Goal: Task Accomplishment & Management: Use online tool/utility

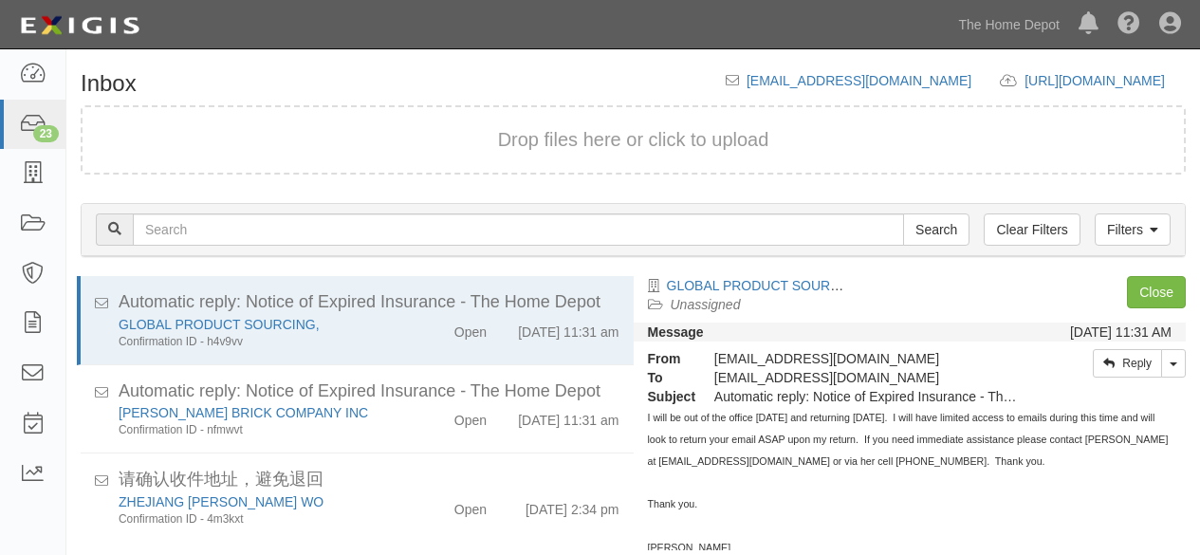
scroll to position [143, 0]
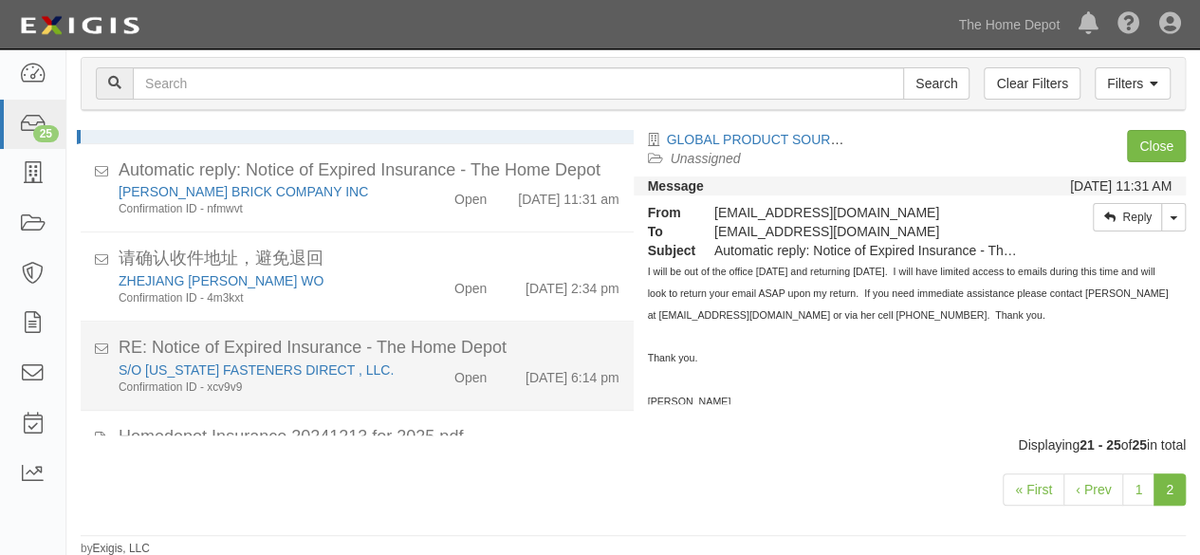
scroll to position [167, 0]
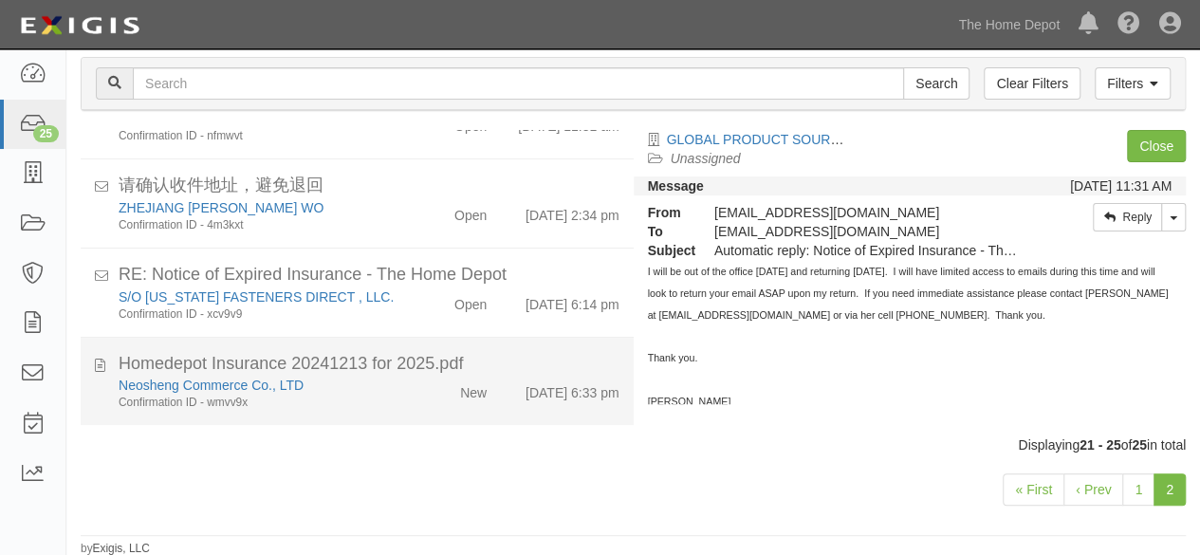
drag, startPoint x: 392, startPoint y: 401, endPoint x: 433, endPoint y: 380, distance: 45.8
click at [393, 398] on div "Neosheng Commerce Co., LTD Confirmation ID - wmvv9x" at bounding box center [258, 393] width 308 height 35
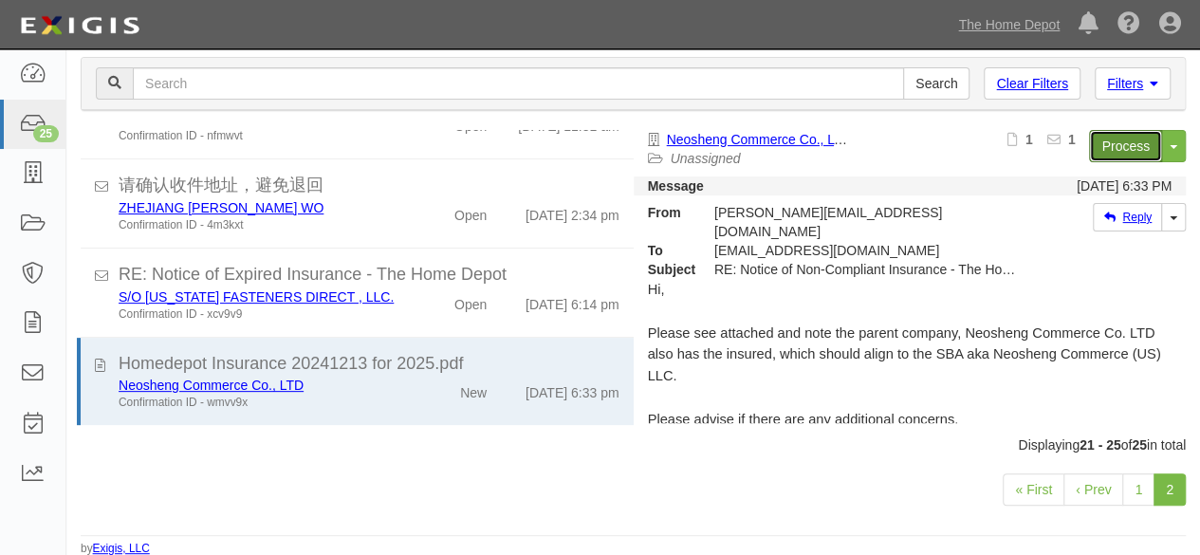
click at [1093, 143] on link "Process" at bounding box center [1125, 146] width 73 height 32
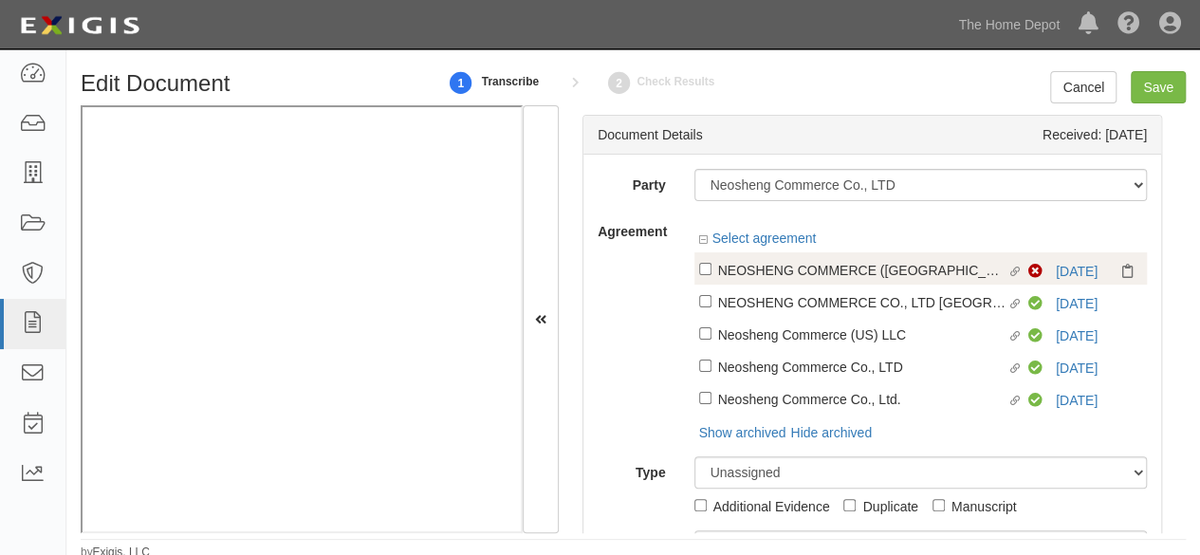
click at [1044, 271] on div "Linked agreement NEOSHENG COMMERCE (US) L Linked agreement Non-Compliant 12/21/…" at bounding box center [920, 268] width 453 height 32
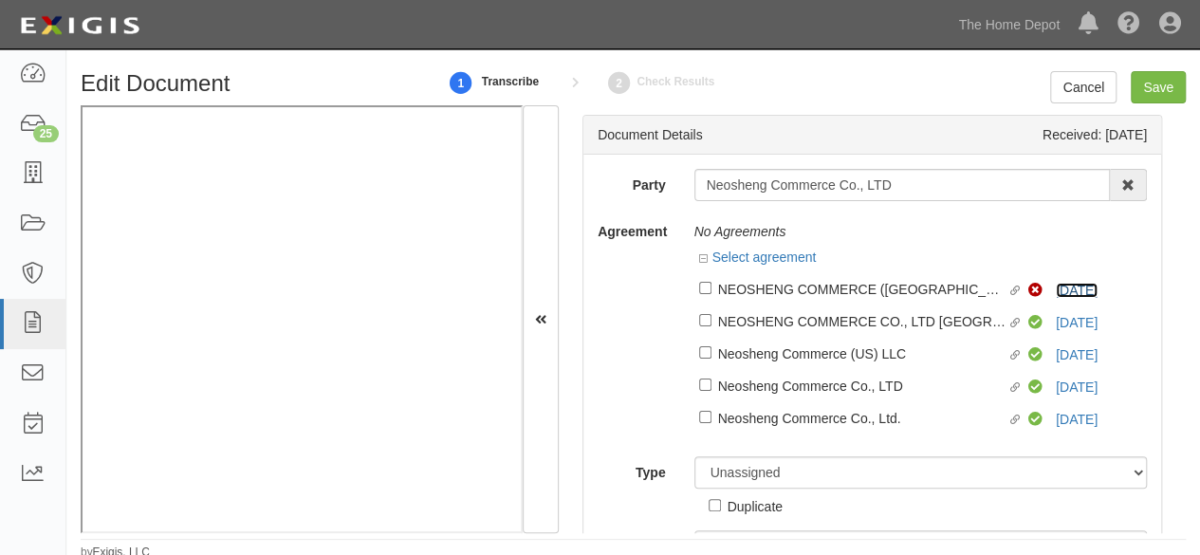
drag, startPoint x: 1073, startPoint y: 295, endPoint x: 962, endPoint y: 160, distance: 174.6
click at [1071, 293] on link "12/21/25" at bounding box center [1077, 290] width 42 height 15
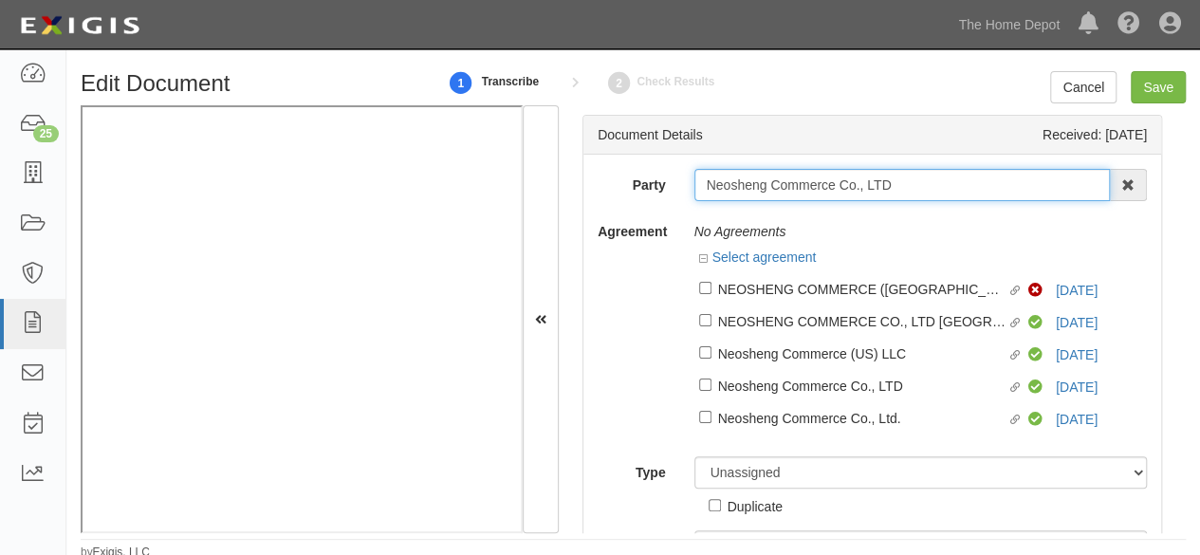
click at [910, 174] on input "Neosheng Commerce Co., LTD" at bounding box center [902, 185] width 416 height 32
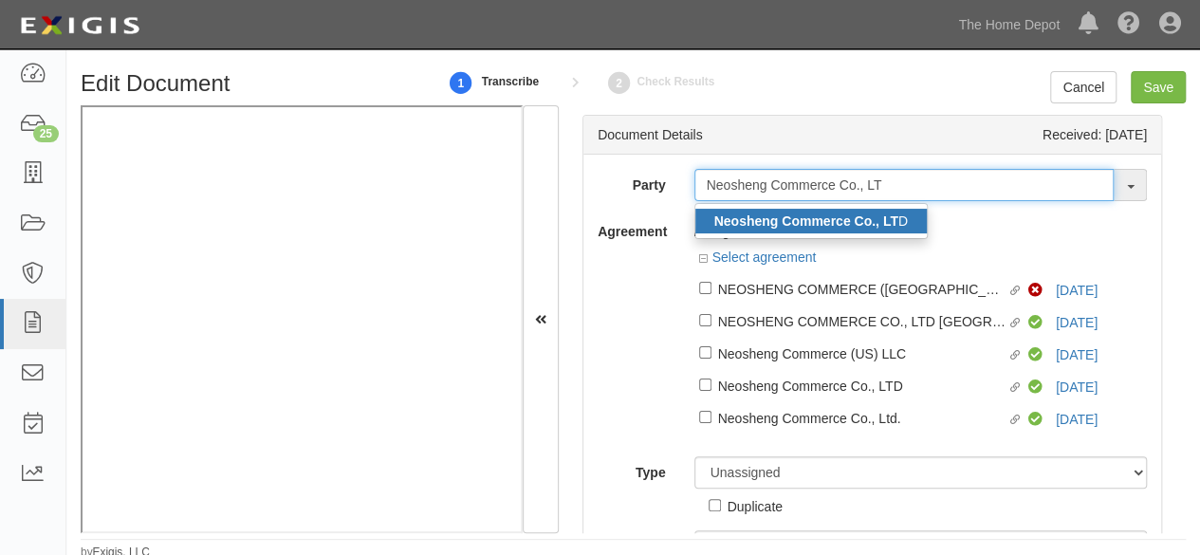
type input "Neosheng Commerce Co., LT"
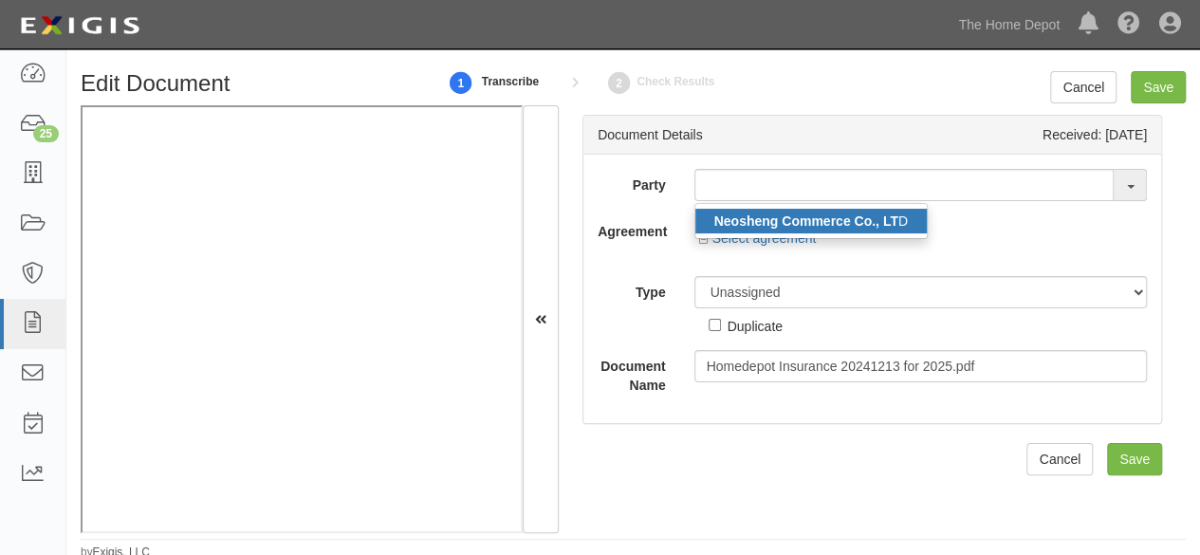
click at [835, 228] on link "Neosheng Commerce Co., LT D" at bounding box center [810, 221] width 231 height 25
type input "Neosheng Commerce Co., LTD"
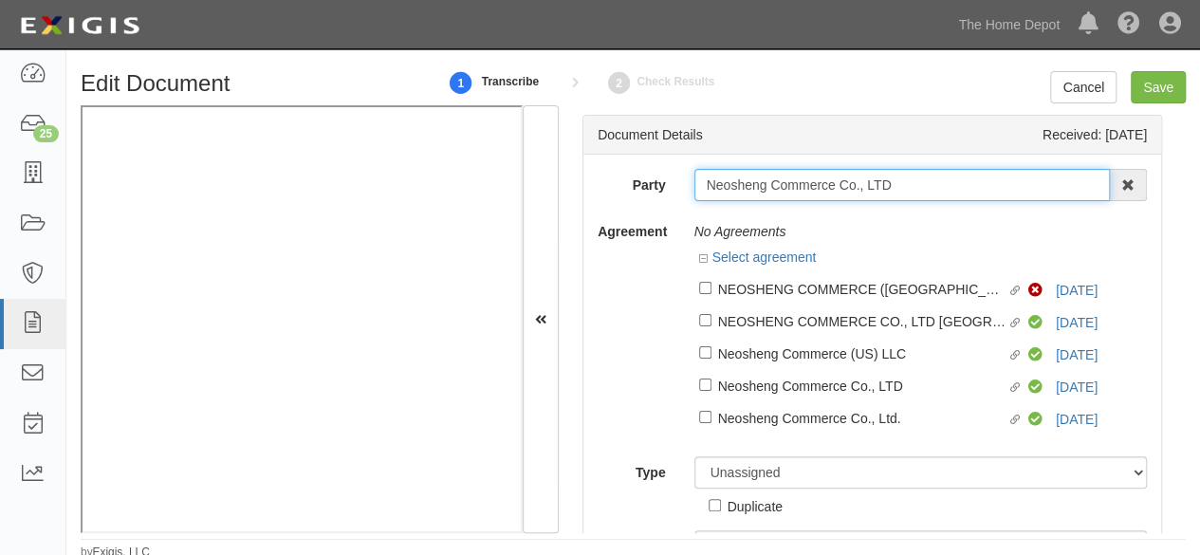
click at [779, 179] on input "Neosheng Commerce Co., LTD" at bounding box center [902, 185] width 416 height 32
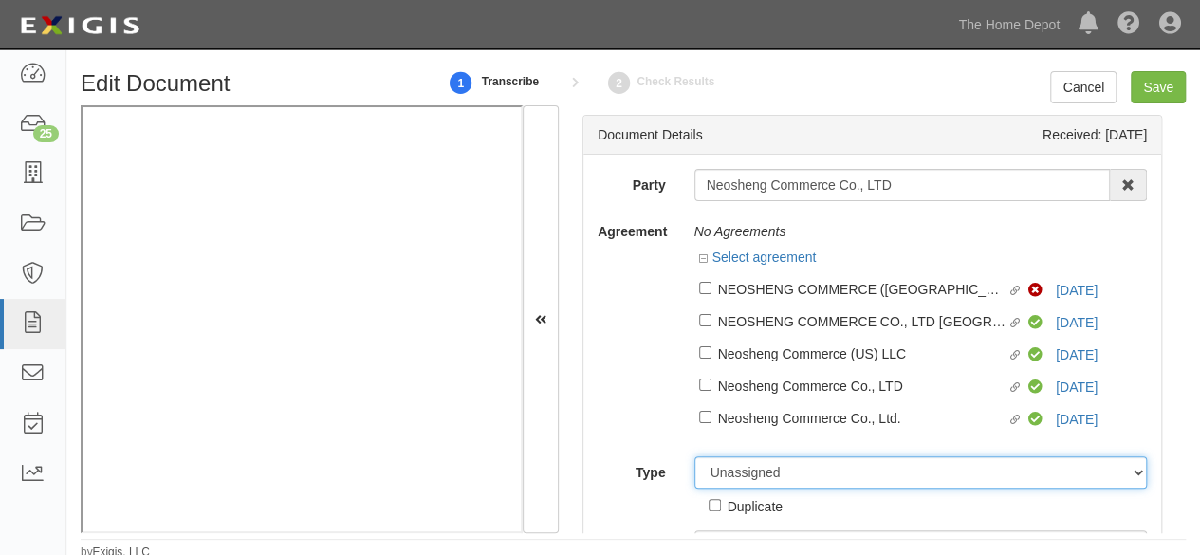
drag, startPoint x: 770, startPoint y: 470, endPoint x: 772, endPoint y: 458, distance: 11.5
click at [770, 468] on select "Unassigned Binder Cancellation Notice Certificate Contract Endorsement Insuranc…" at bounding box center [920, 472] width 453 height 32
select select "OtherDetail"
click at [694, 457] on select "Unassigned Binder Cancellation Notice Certificate Contract Endorsement Insuranc…" at bounding box center [920, 472] width 453 height 32
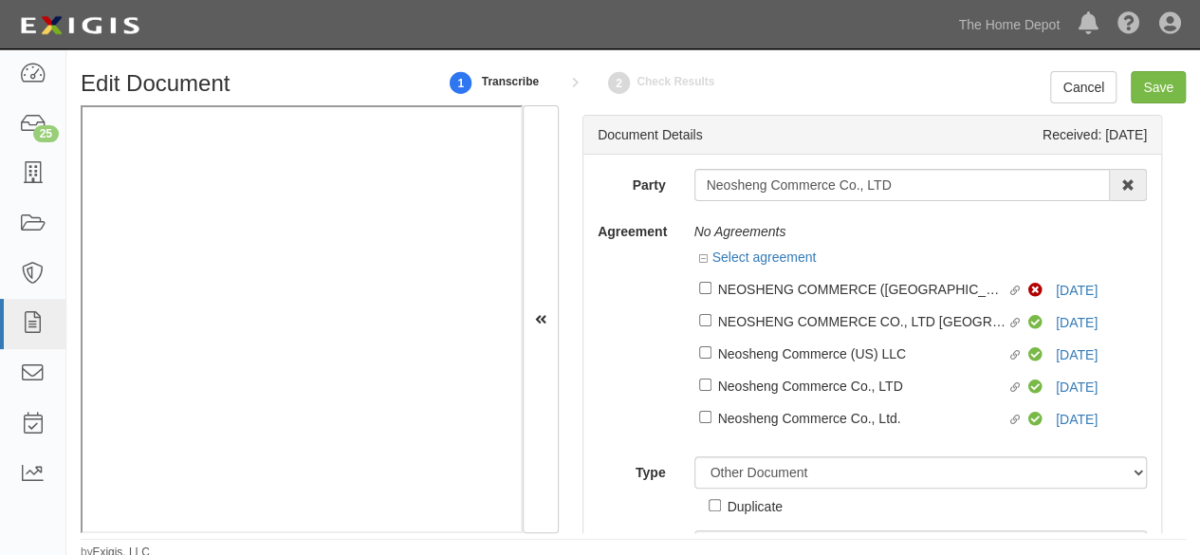
click at [761, 506] on div "Duplicate" at bounding box center [755, 505] width 55 height 21
click at [721, 506] on input "Duplicate" at bounding box center [715, 505] width 12 height 12
checkbox input "true"
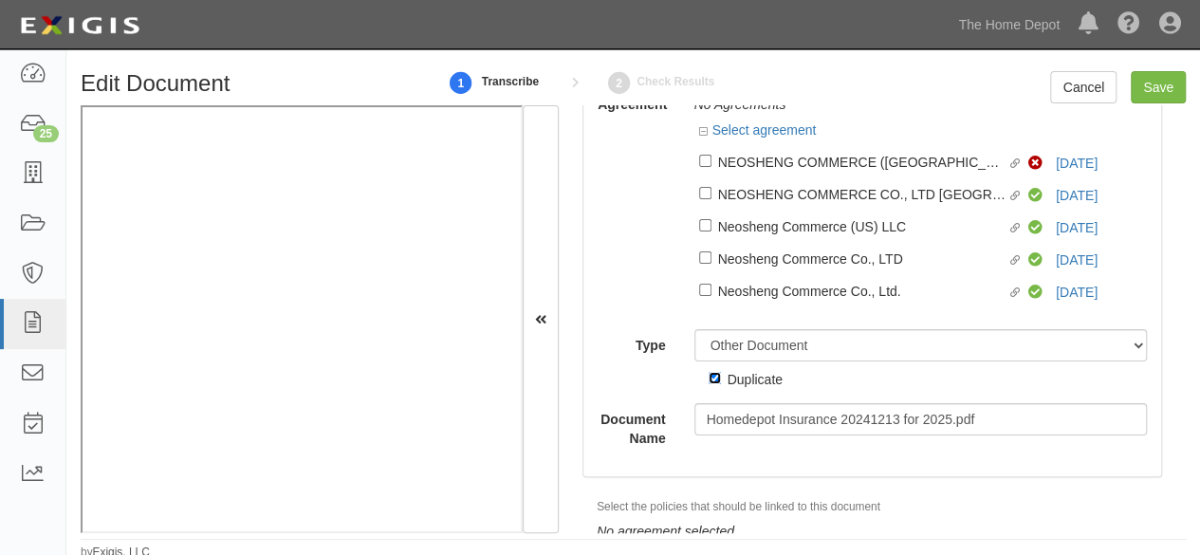
scroll to position [199, 0]
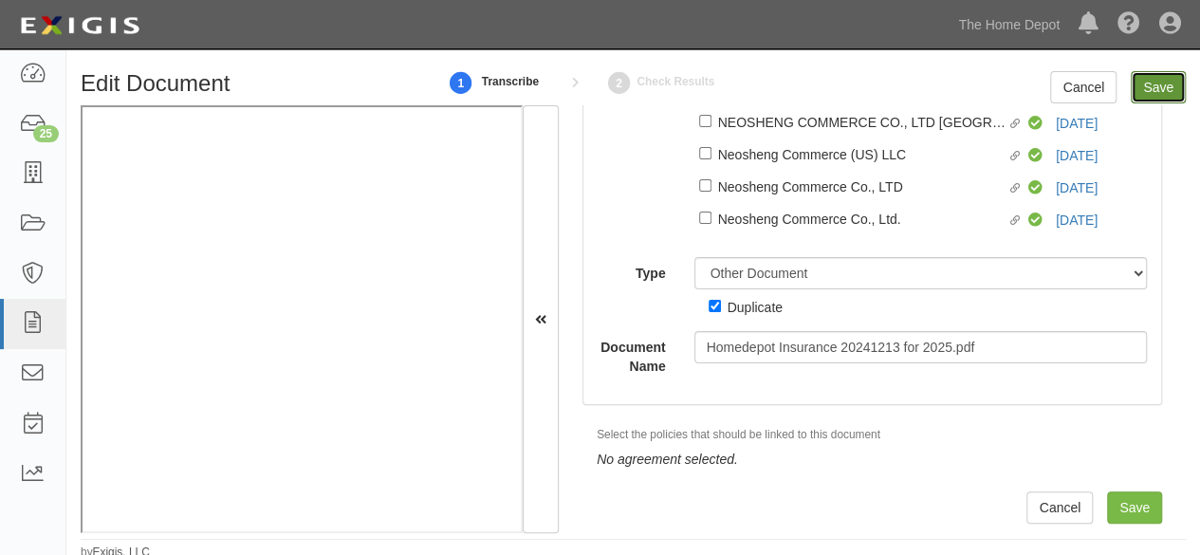
click at [1149, 84] on input "Save" at bounding box center [1158, 87] width 55 height 32
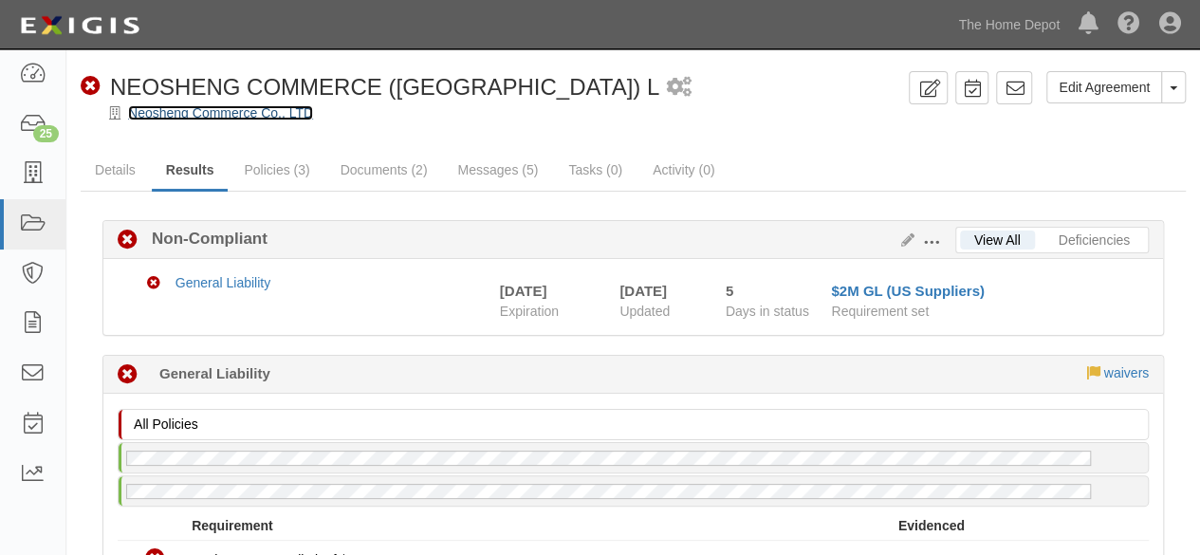
click at [247, 113] on link "Neosheng Commerce Co., LTD" at bounding box center [220, 112] width 185 height 15
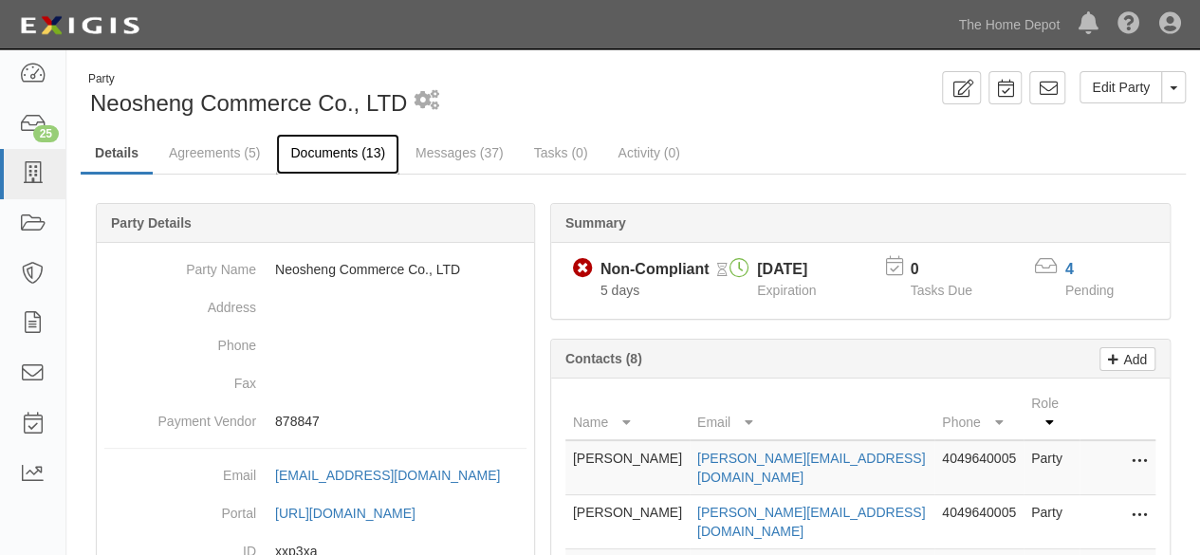
click at [345, 158] on link "Documents (13)" at bounding box center [337, 154] width 123 height 41
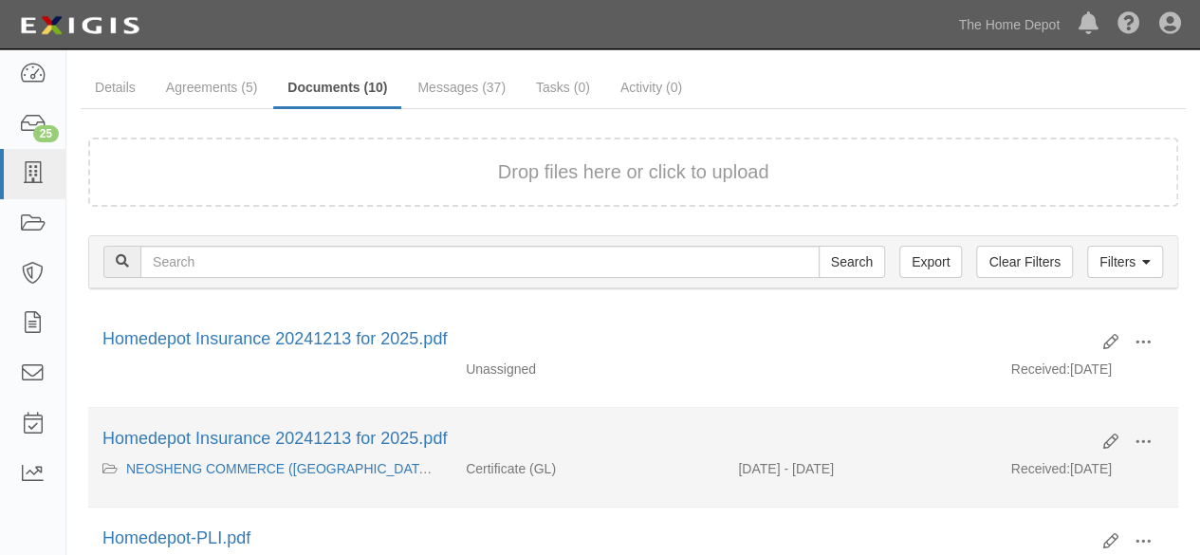
scroll to position [95, 0]
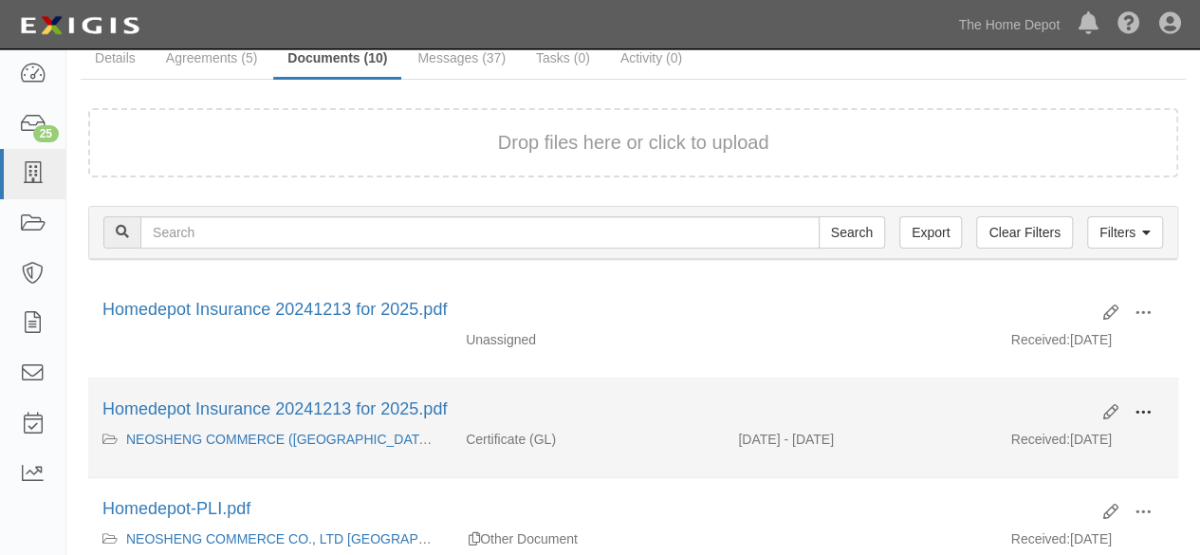
click at [1144, 407] on span at bounding box center [1143, 412] width 17 height 17
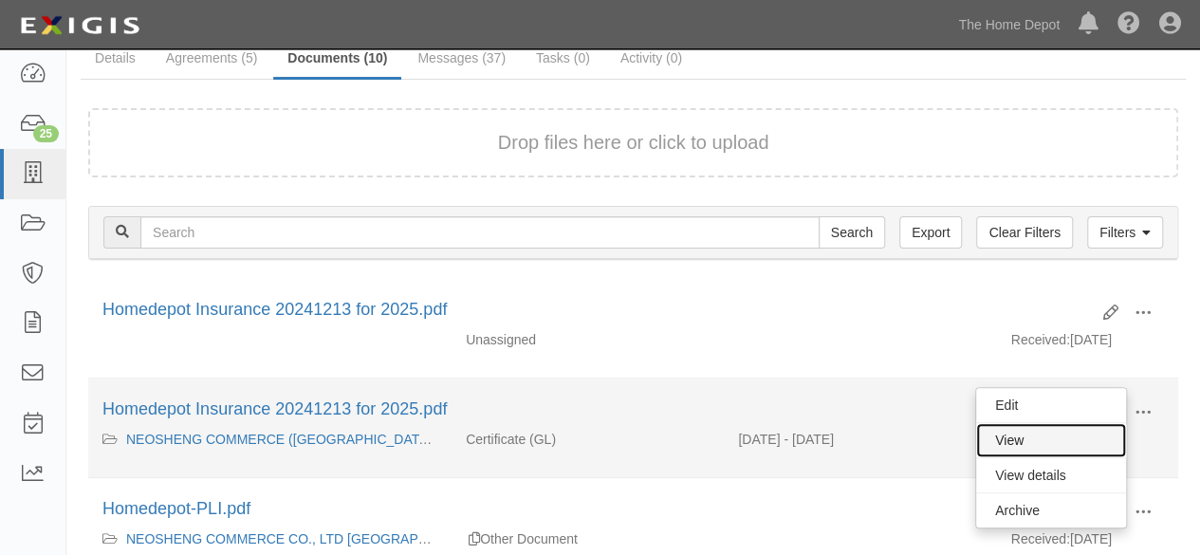
click at [1082, 434] on link "View" at bounding box center [1051, 440] width 150 height 34
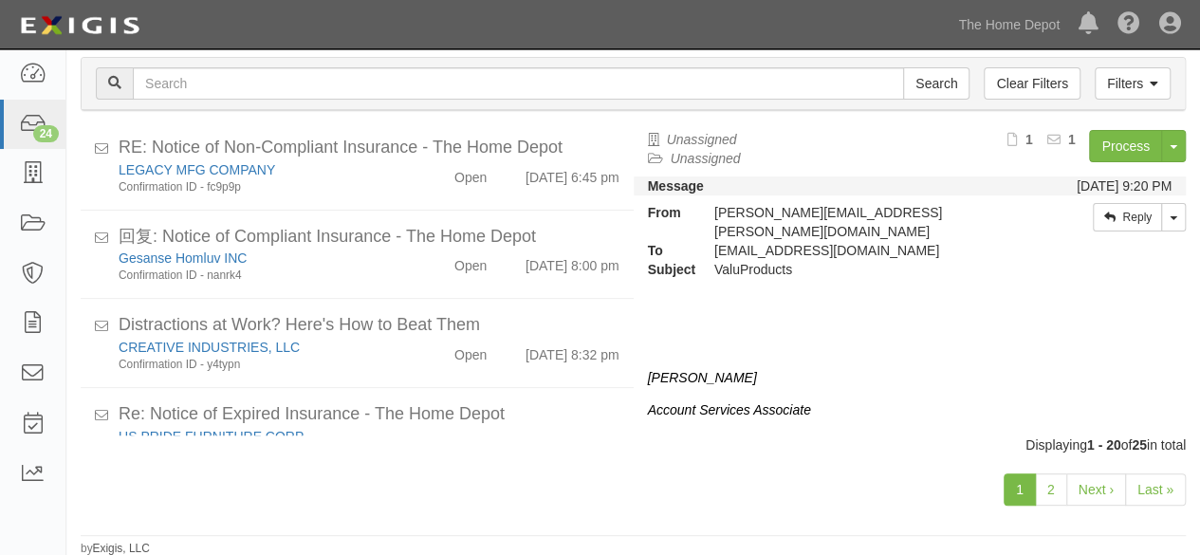
scroll to position [1501, 0]
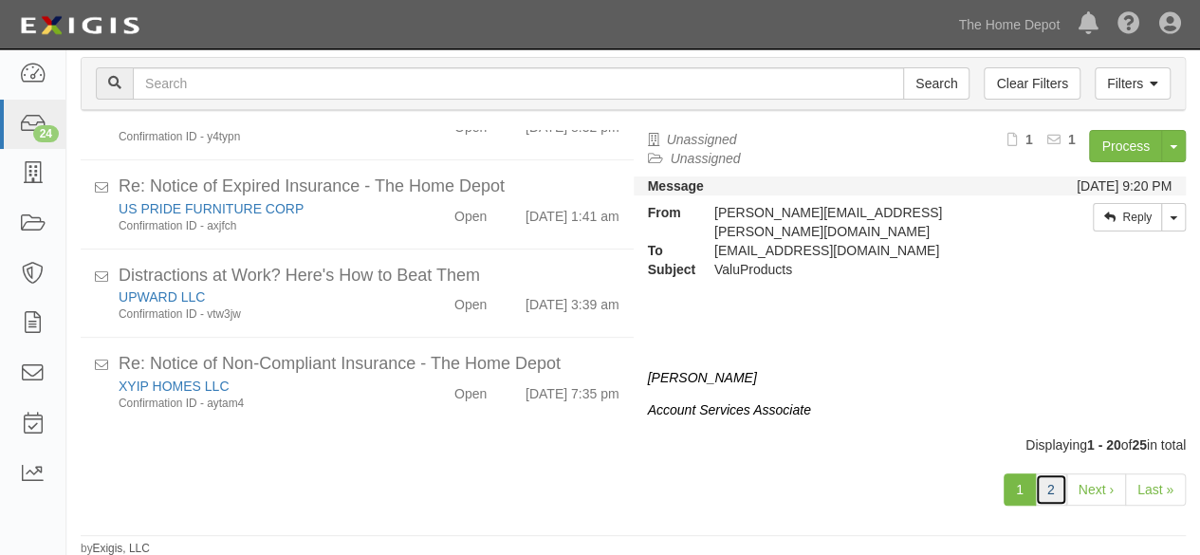
click at [1058, 487] on link "2" at bounding box center [1051, 489] width 32 height 32
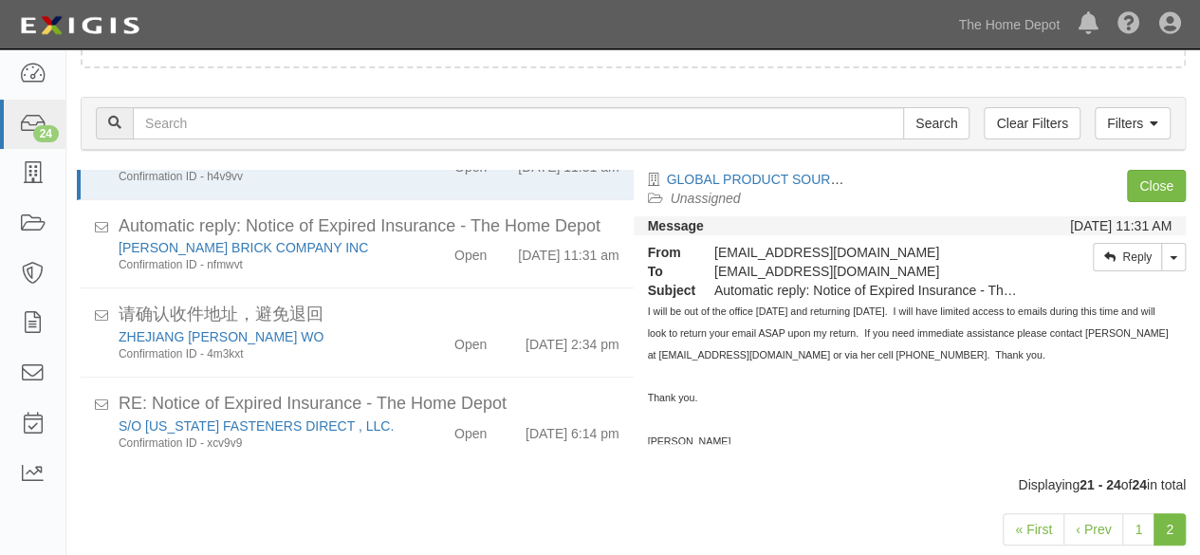
scroll to position [146, 0]
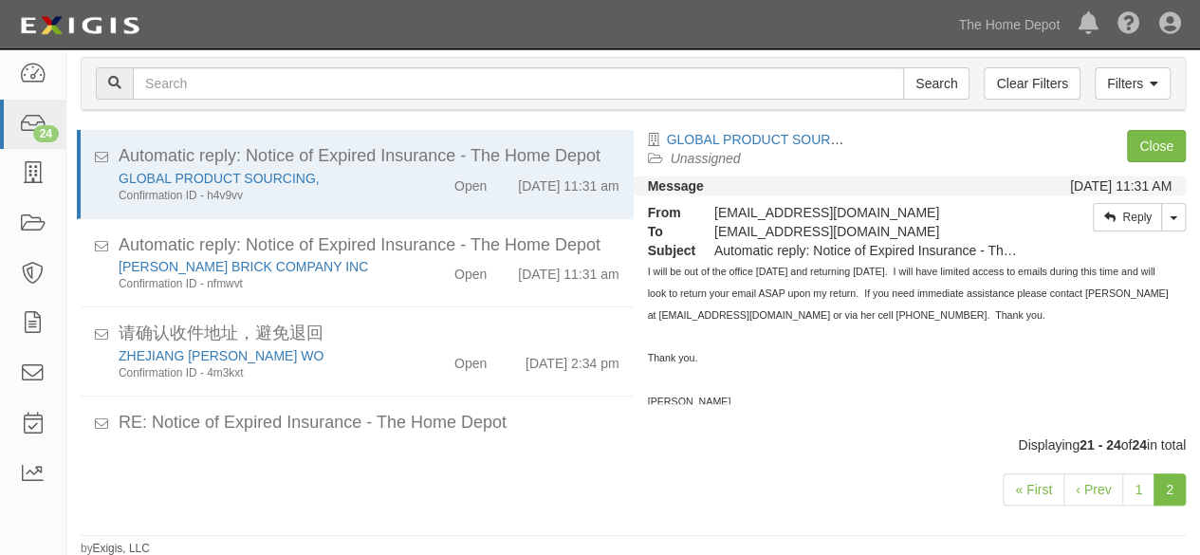
scroll to position [78, 0]
